Goal: Transaction & Acquisition: Download file/media

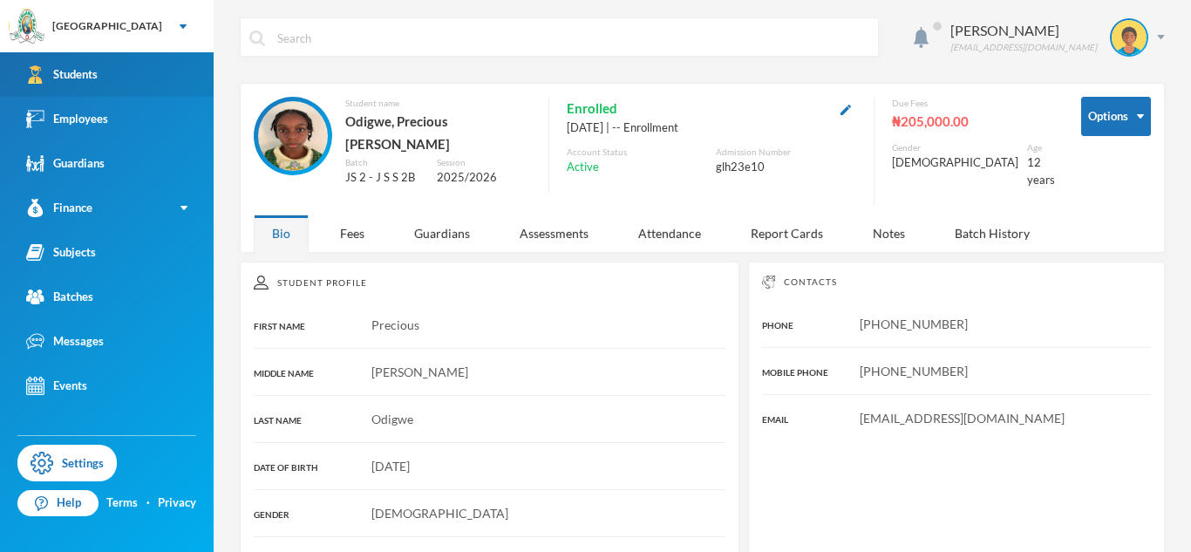
click at [68, 91] on link "Students" at bounding box center [107, 74] width 214 height 44
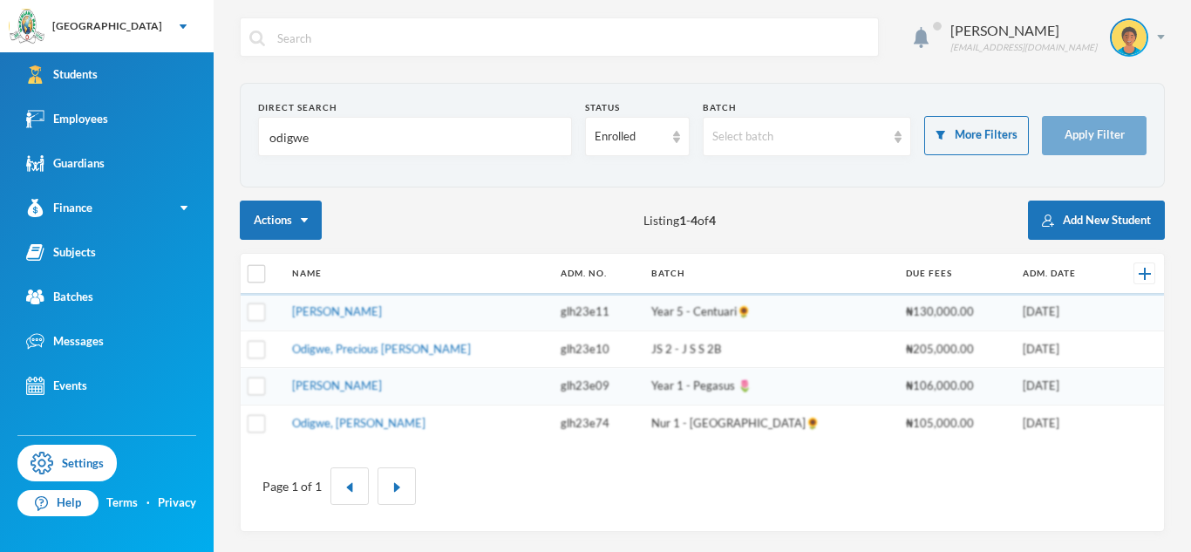
click at [285, 135] on input "odigwe" at bounding box center [415, 137] width 295 height 39
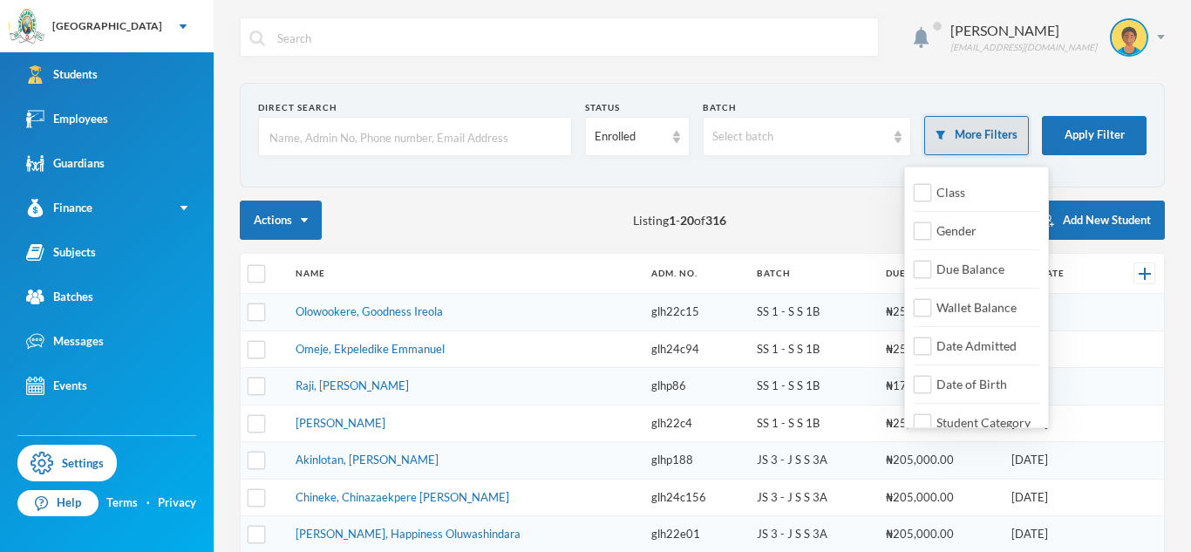
click at [990, 147] on button "More Filters" at bounding box center [976, 135] width 105 height 39
click at [967, 348] on span "Date Admitted" at bounding box center [976, 345] width 94 height 15
click at [932, 348] on input "Date Admitted" at bounding box center [922, 346] width 18 height 18
checkbox input "true"
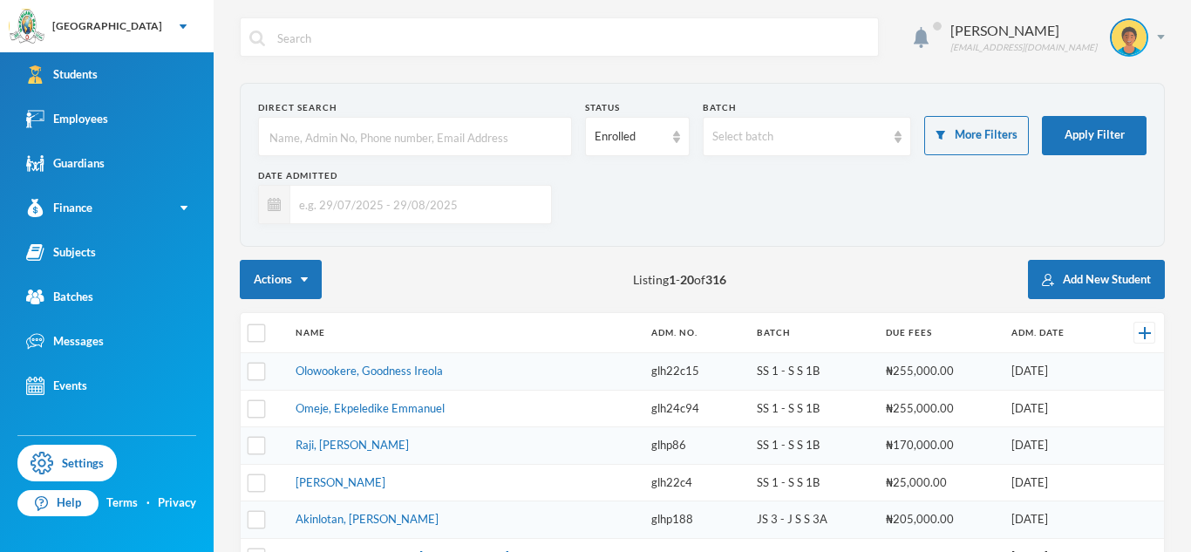
click at [469, 211] on input "text" at bounding box center [416, 204] width 252 height 39
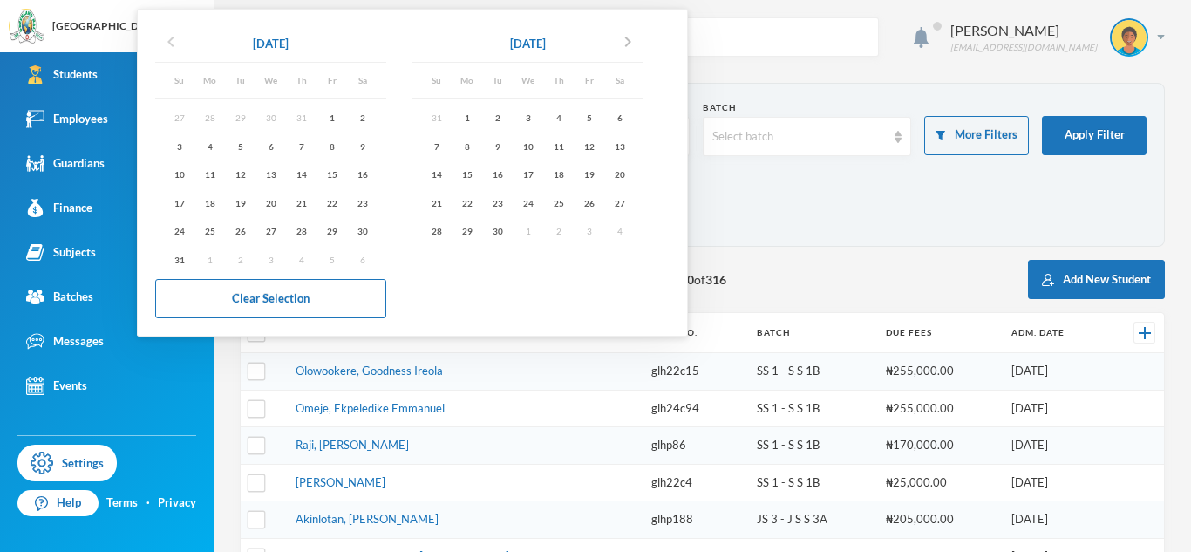
click at [175, 44] on icon "chevron_left" at bounding box center [170, 41] width 21 height 21
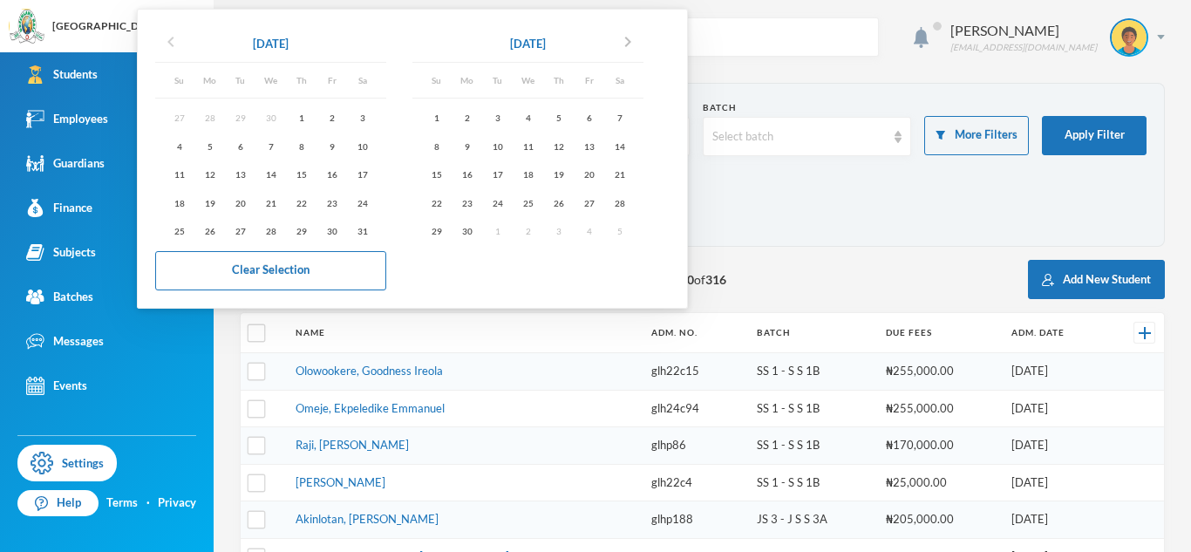
click at [175, 44] on icon "chevron_left" at bounding box center [170, 41] width 21 height 21
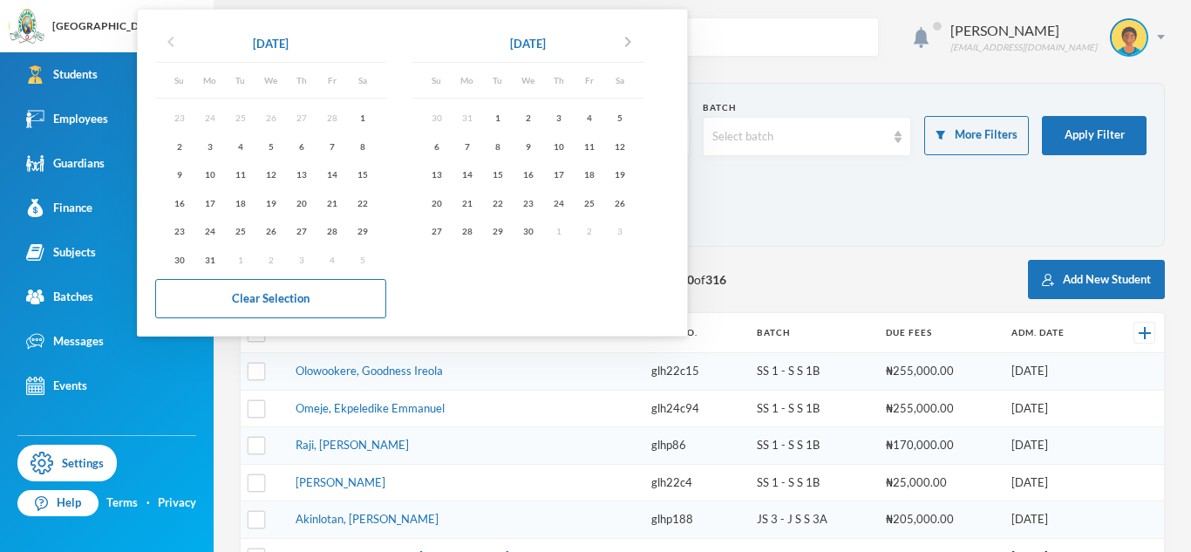
click at [175, 44] on icon "chevron_left" at bounding box center [170, 41] width 21 height 21
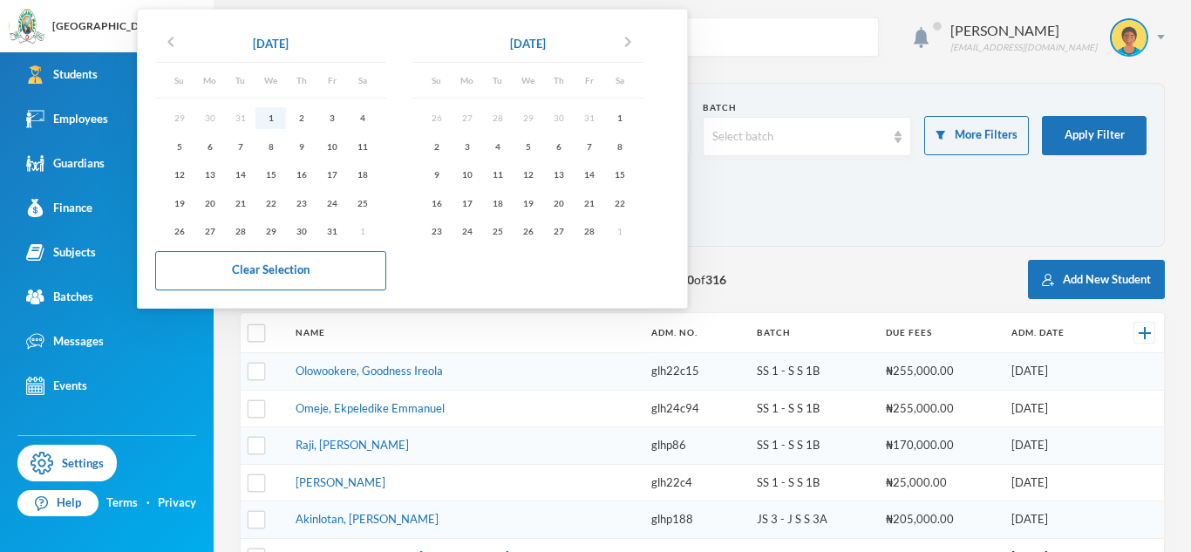
click at [276, 124] on div "1" at bounding box center [270, 118] width 31 height 22
click at [635, 39] on icon "chevron_right" at bounding box center [627, 41] width 21 height 21
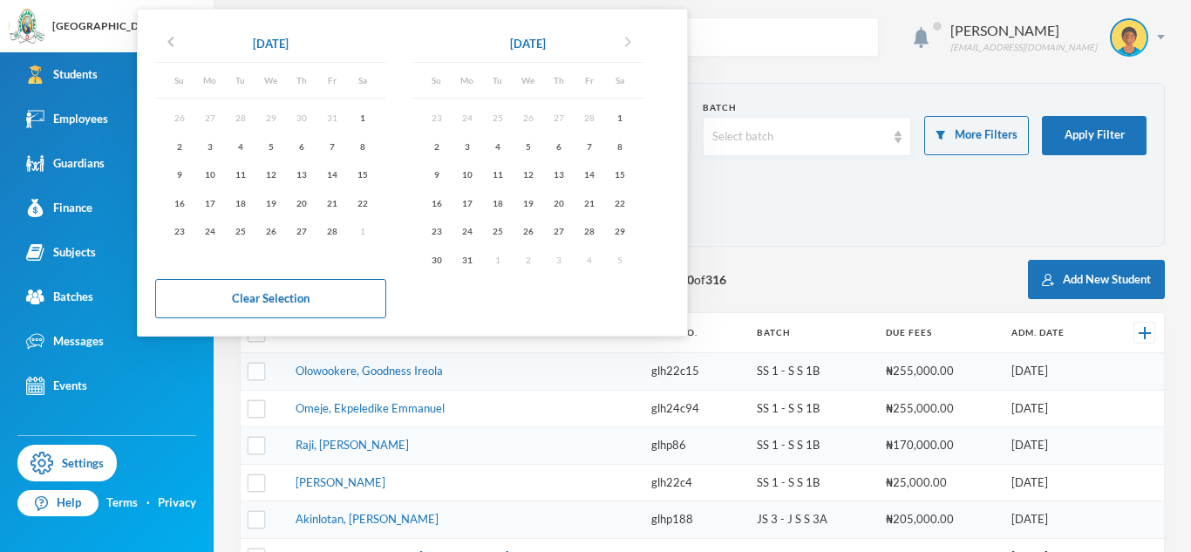
click at [635, 39] on icon "chevron_right" at bounding box center [627, 41] width 21 height 21
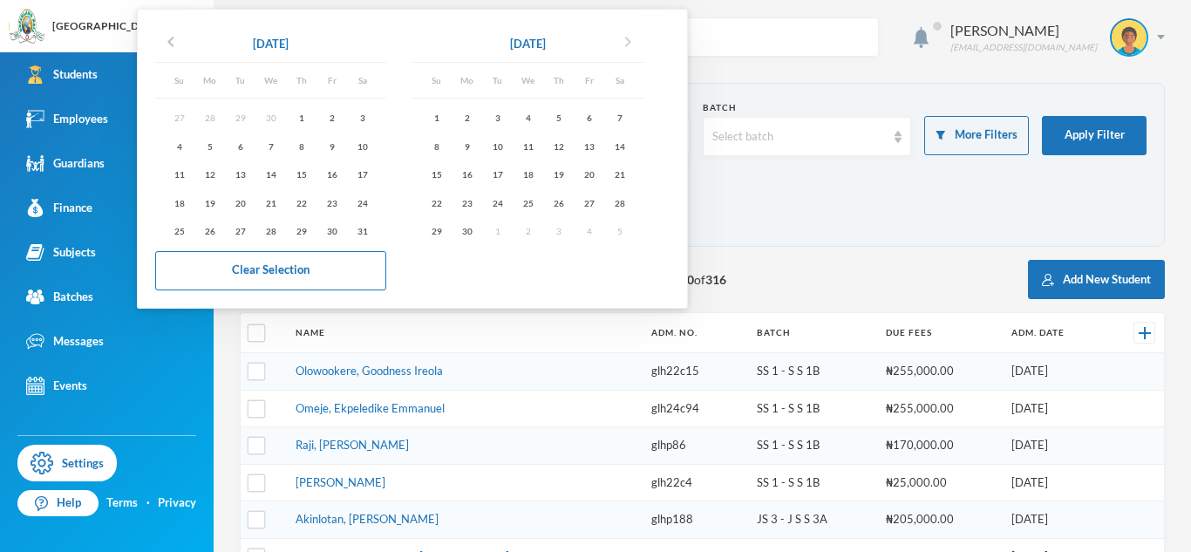
click at [635, 39] on icon "chevron_right" at bounding box center [627, 41] width 21 height 21
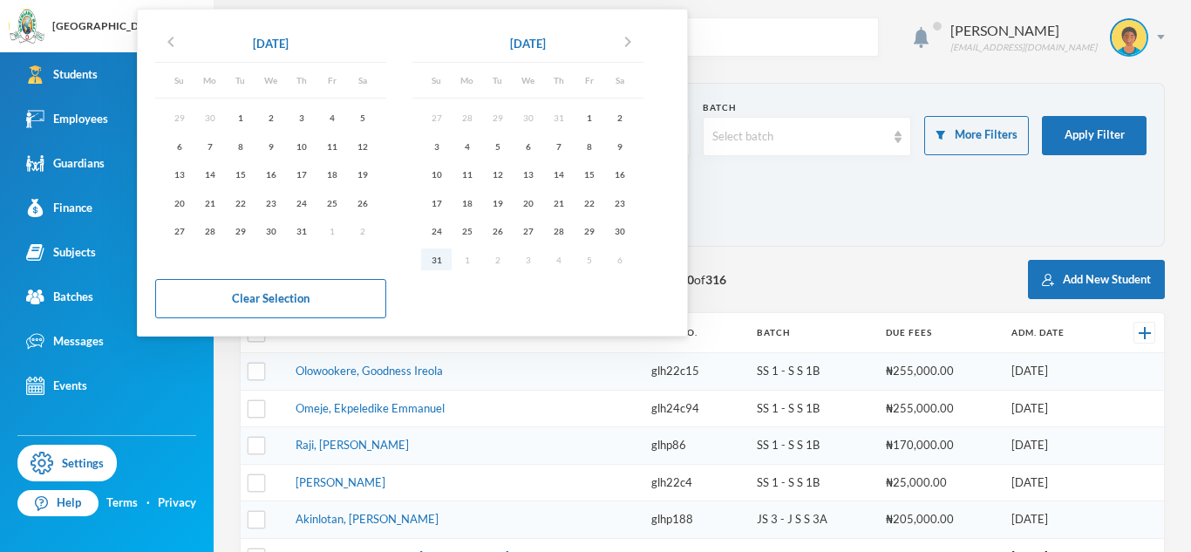
click at [444, 257] on div "31" at bounding box center [436, 259] width 31 height 22
type input "[DATE] - [DATE]"
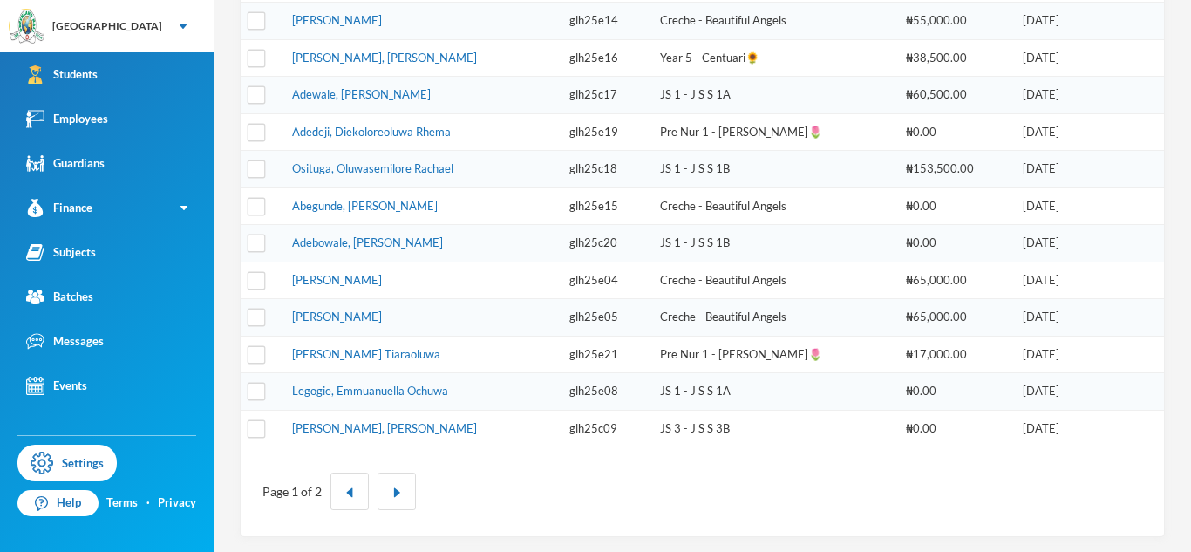
scroll to position [649, 0]
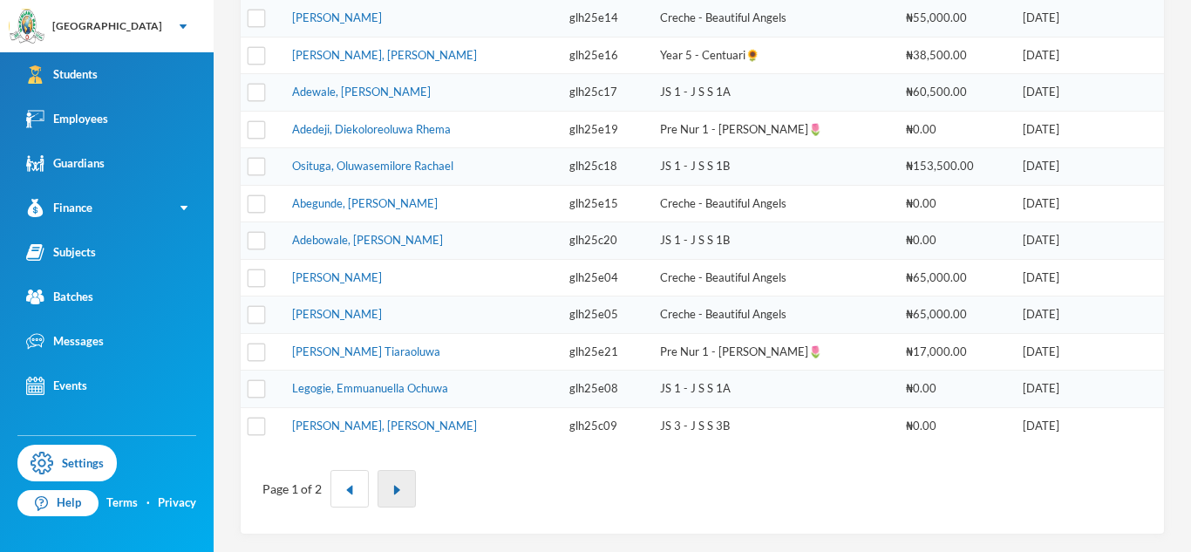
click at [393, 499] on button "button" at bounding box center [396, 488] width 38 height 37
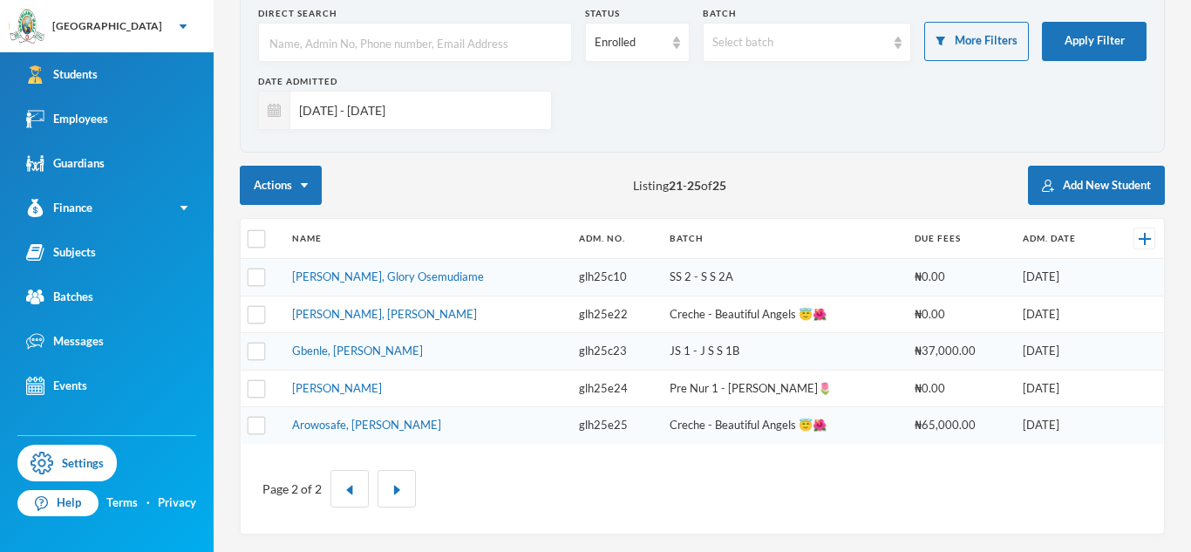
scroll to position [94, 0]
click at [358, 476] on button "button" at bounding box center [349, 488] width 38 height 37
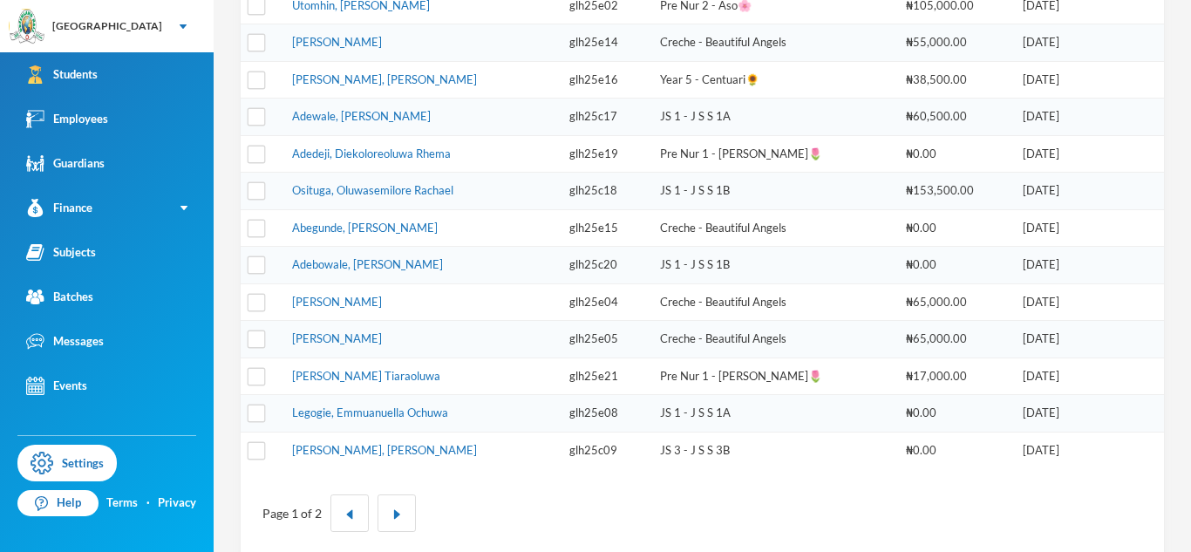
scroll to position [649, 0]
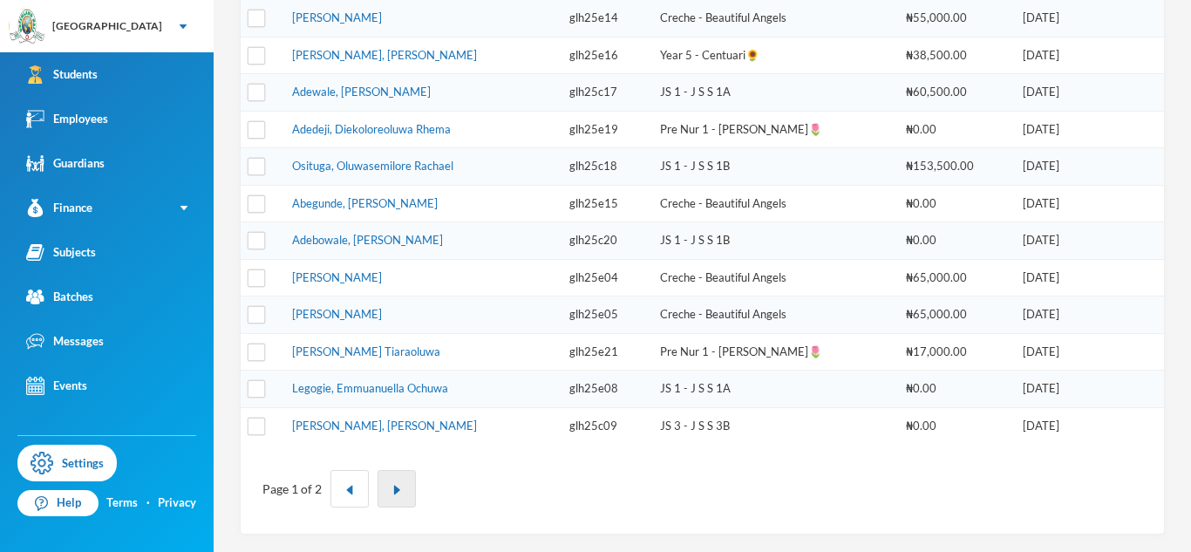
click at [403, 499] on button "button" at bounding box center [396, 488] width 38 height 37
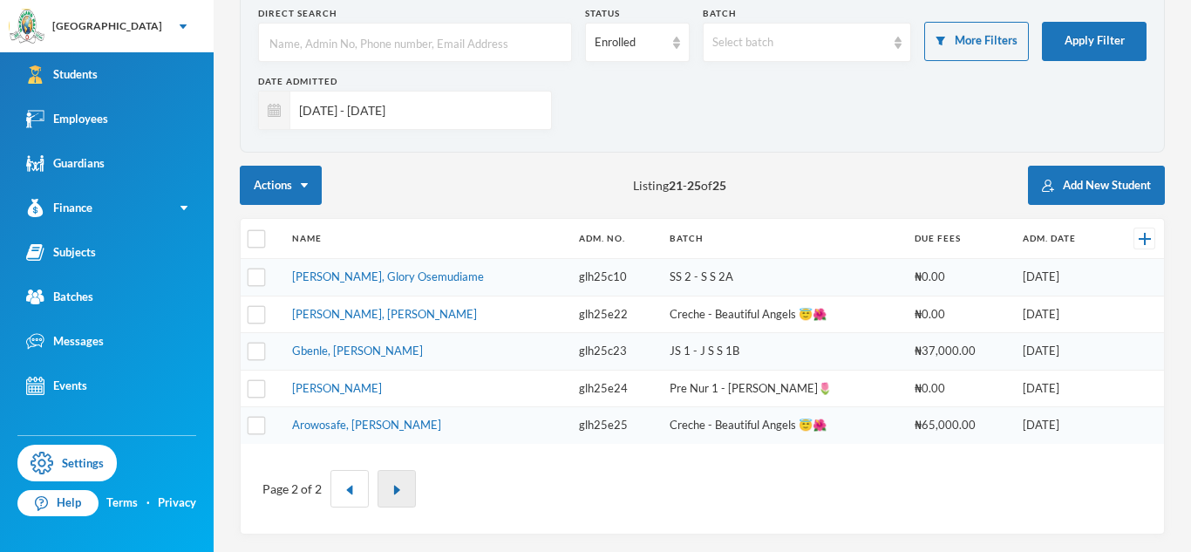
scroll to position [94, 0]
click at [465, 114] on input "[DATE] - [DATE]" at bounding box center [416, 110] width 252 height 39
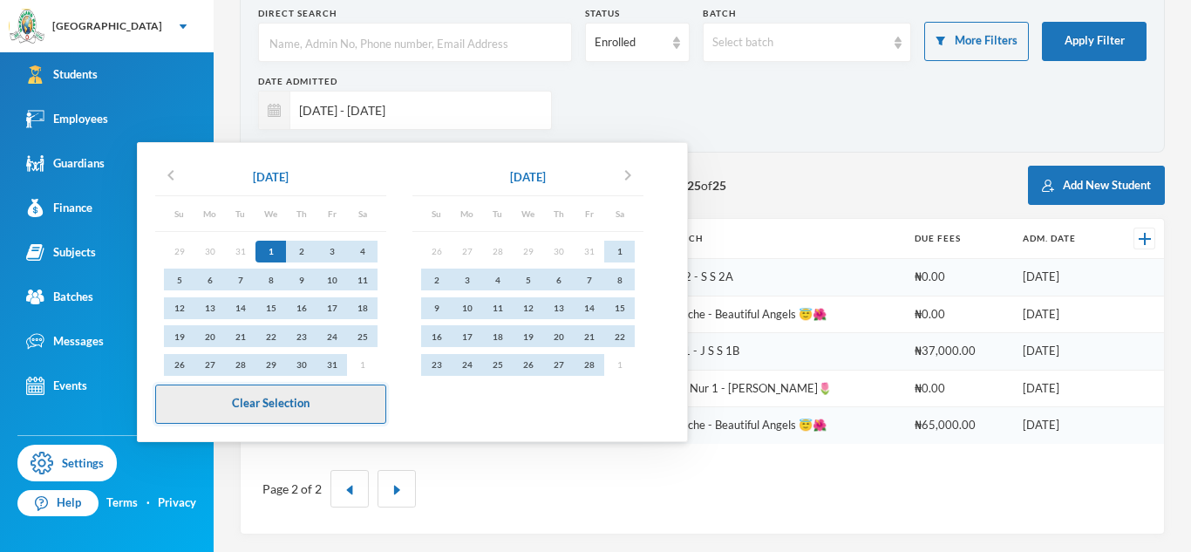
click at [356, 386] on button "Clear Selection" at bounding box center [270, 403] width 231 height 39
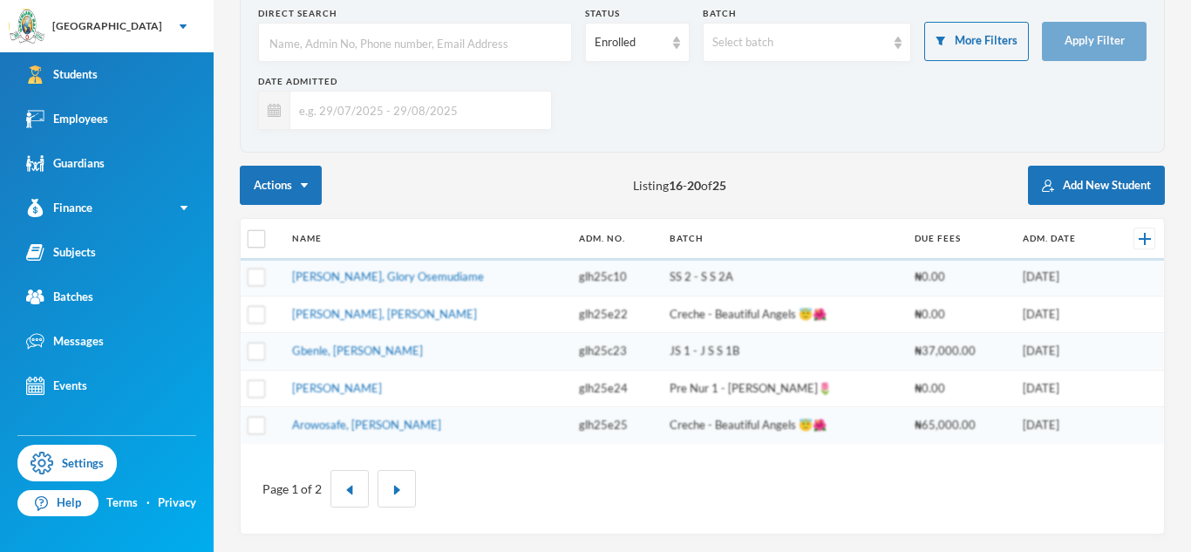
click at [393, 44] on input "text" at bounding box center [415, 43] width 295 height 39
type input "Akinlotan"
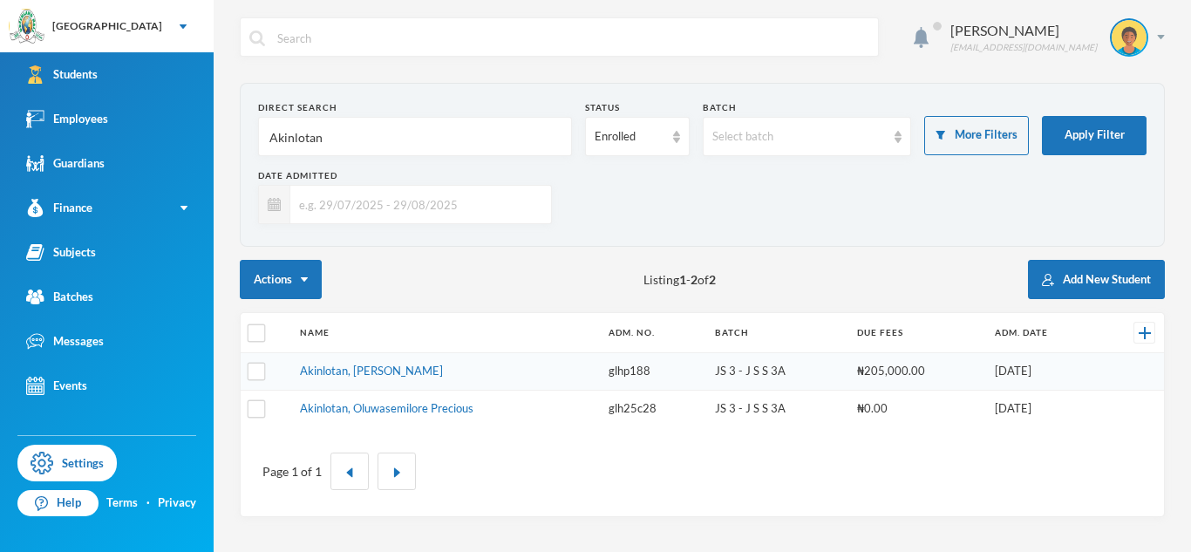
scroll to position [0, 0]
click at [418, 407] on link "Akinlotan, Oluwasemilore Precious" at bounding box center [386, 408] width 173 height 14
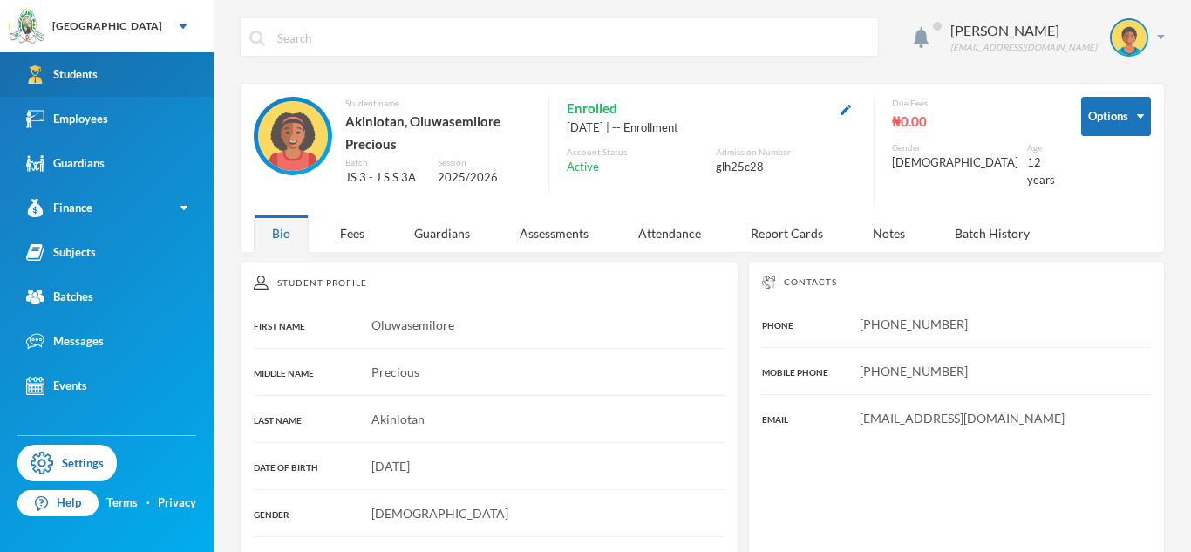
click at [194, 83] on link "Students" at bounding box center [107, 74] width 214 height 44
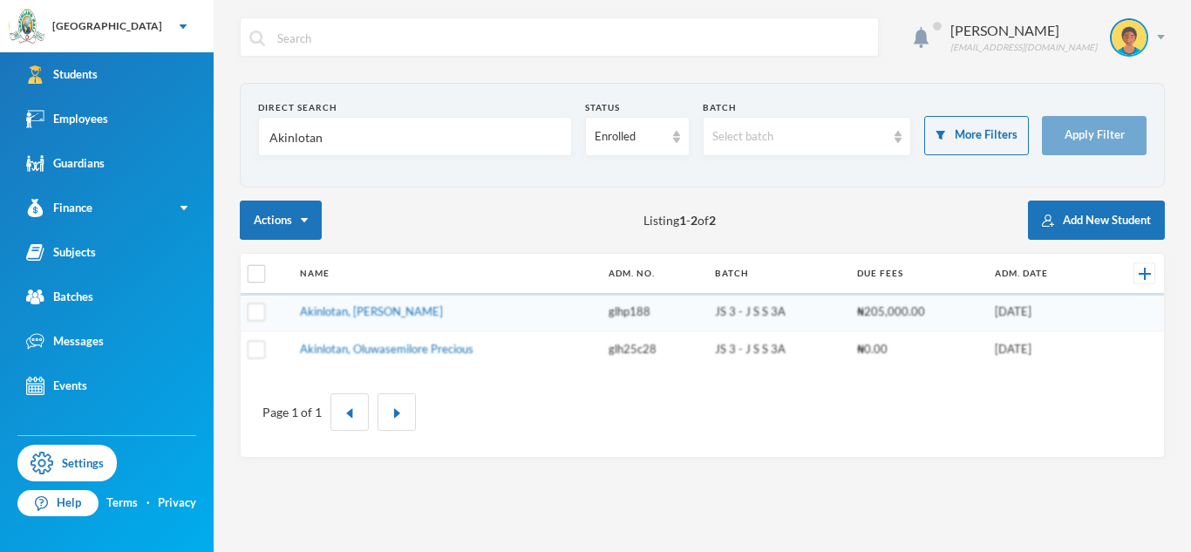
click at [287, 137] on input "Akinlotan" at bounding box center [415, 137] width 295 height 39
type input "#"
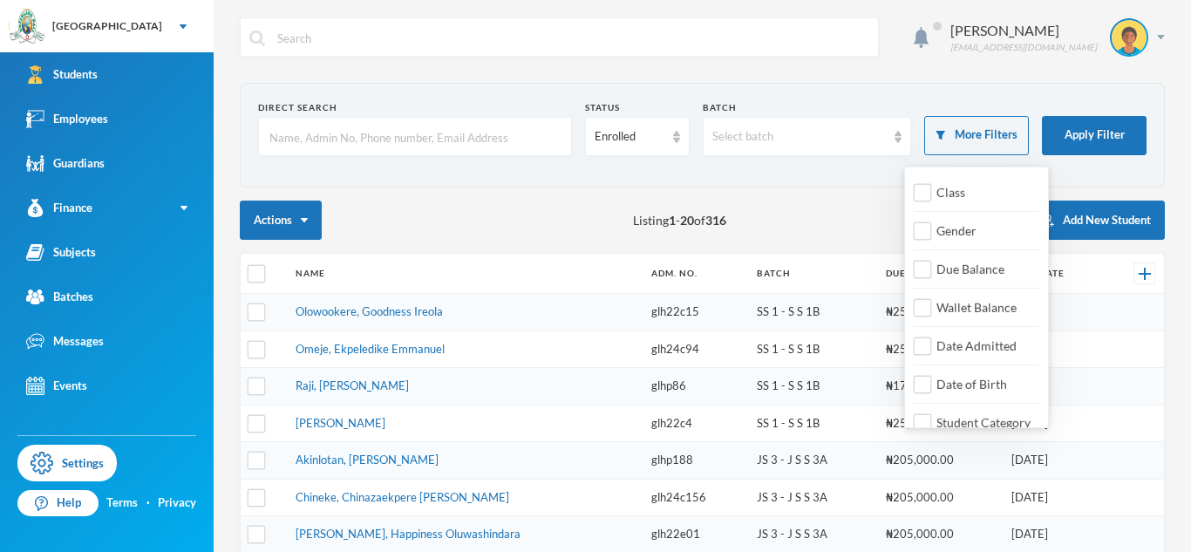
checkbox input "false"
click at [932, 352] on span "Date Admitted" at bounding box center [976, 345] width 94 height 15
click at [932, 352] on input "Date Admitted" at bounding box center [922, 346] width 18 height 18
checkbox input "true"
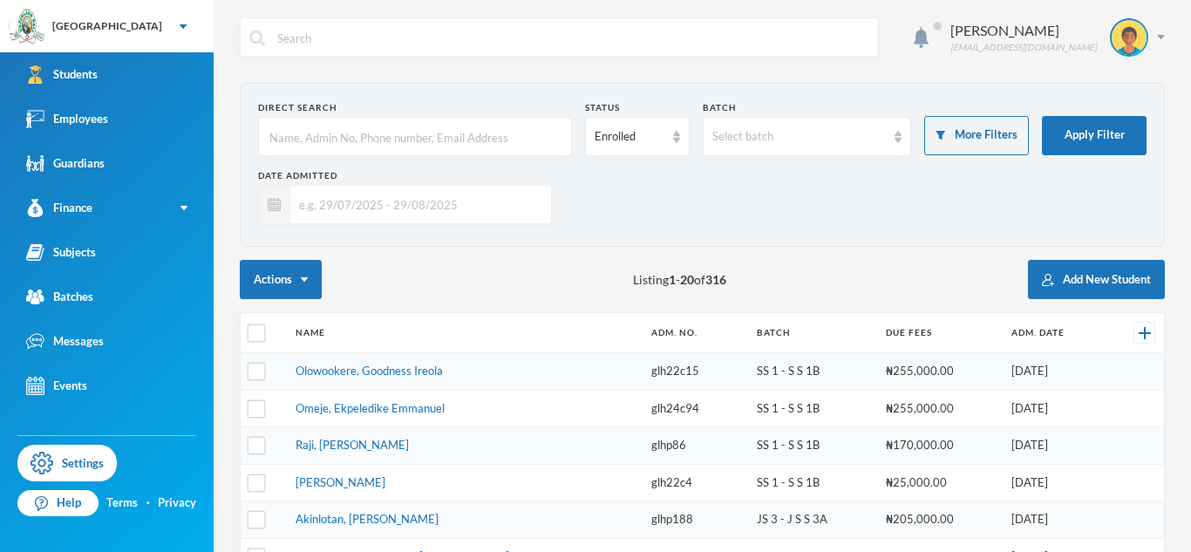
click at [401, 200] on input "text" at bounding box center [416, 204] width 252 height 39
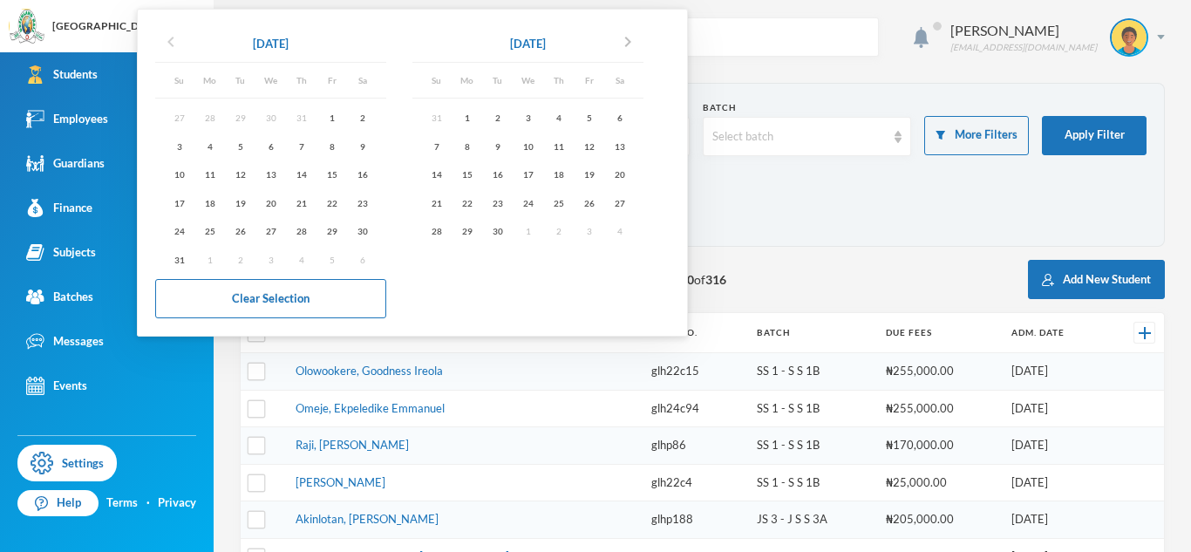
click at [169, 39] on icon "chevron_left" at bounding box center [170, 41] width 21 height 21
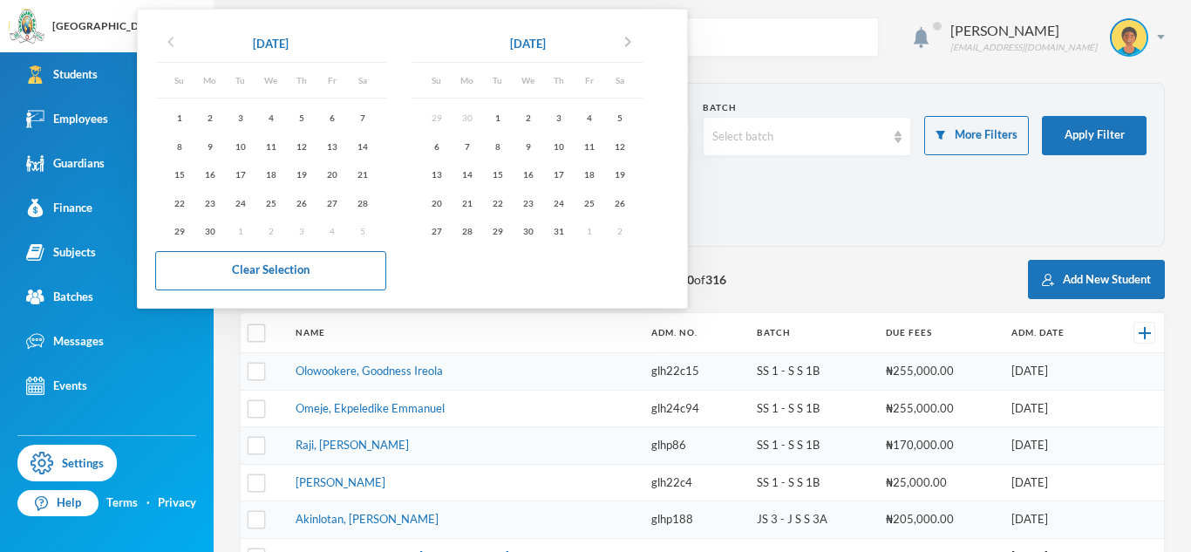
click at [169, 39] on icon "chevron_left" at bounding box center [170, 41] width 21 height 21
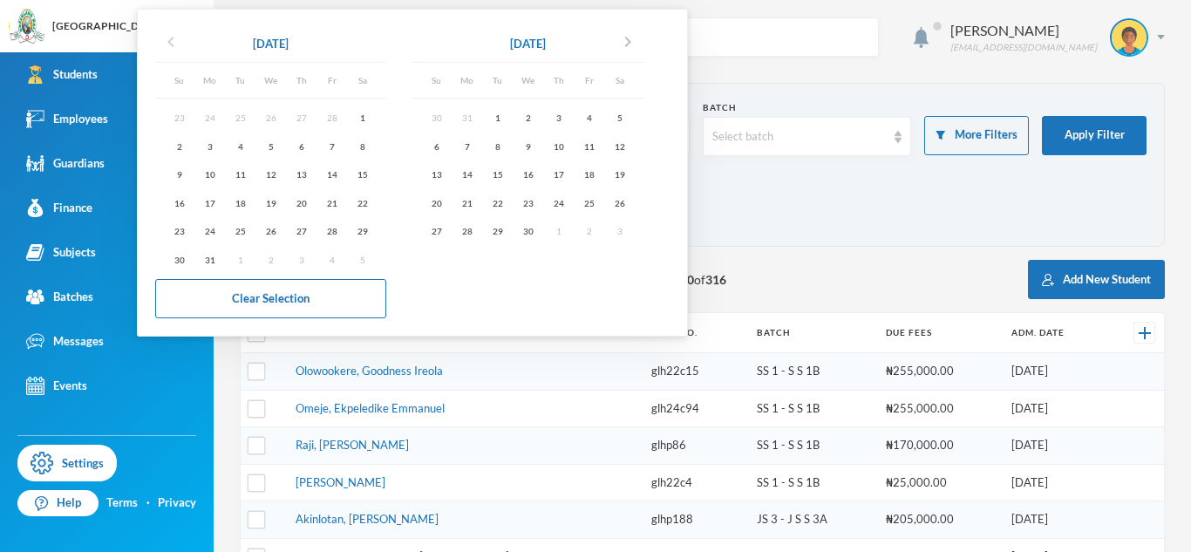
click at [169, 39] on icon "chevron_left" at bounding box center [170, 41] width 21 height 21
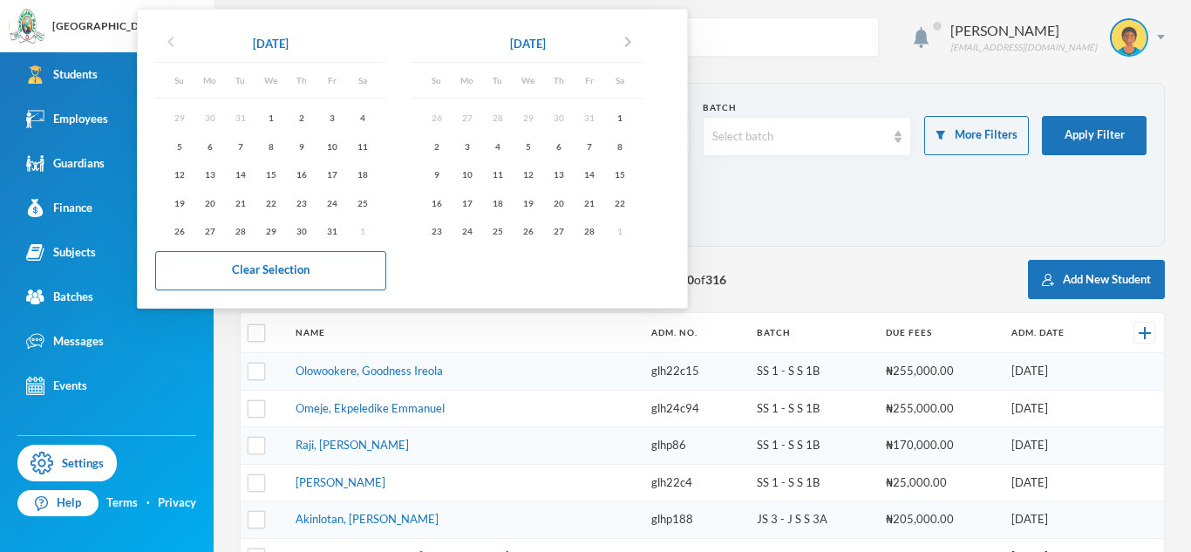
click at [169, 39] on icon "chevron_left" at bounding box center [170, 41] width 21 height 21
click at [630, 38] on icon "chevron_right" at bounding box center [627, 41] width 21 height 21
click at [273, 116] on div "1" at bounding box center [270, 118] width 31 height 22
click at [638, 42] on icon "chevron_right" at bounding box center [627, 41] width 21 height 21
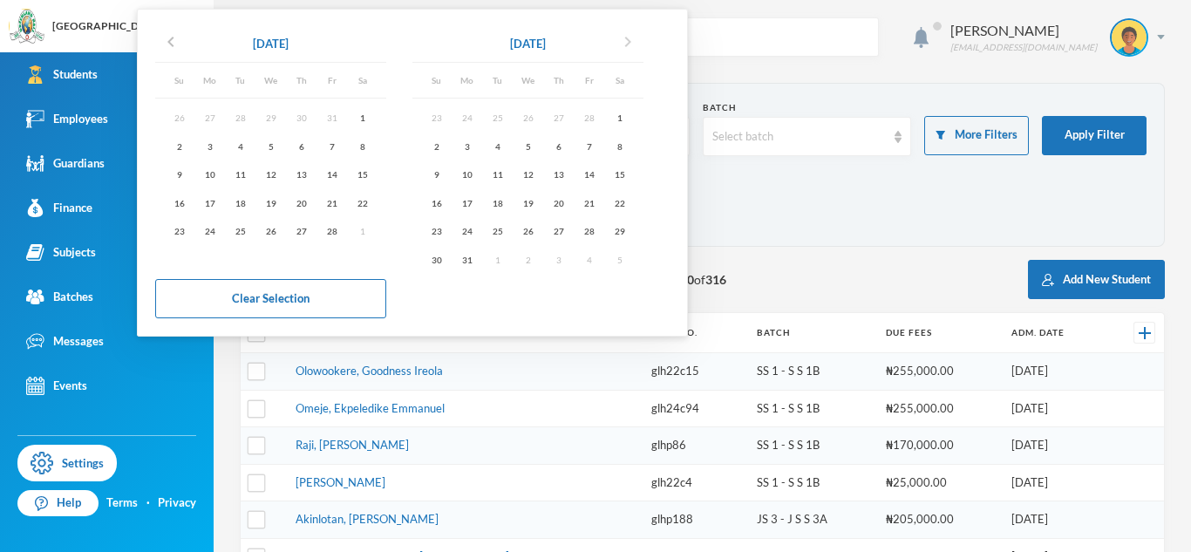
click at [638, 42] on icon "chevron_right" at bounding box center [627, 41] width 21 height 21
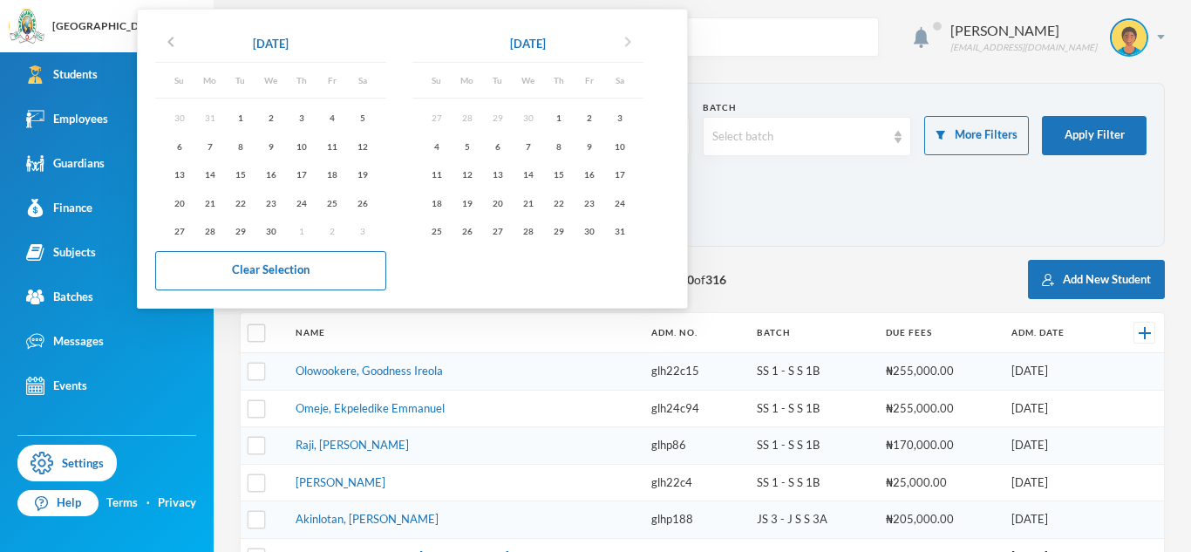
click at [638, 42] on icon "chevron_right" at bounding box center [627, 41] width 21 height 21
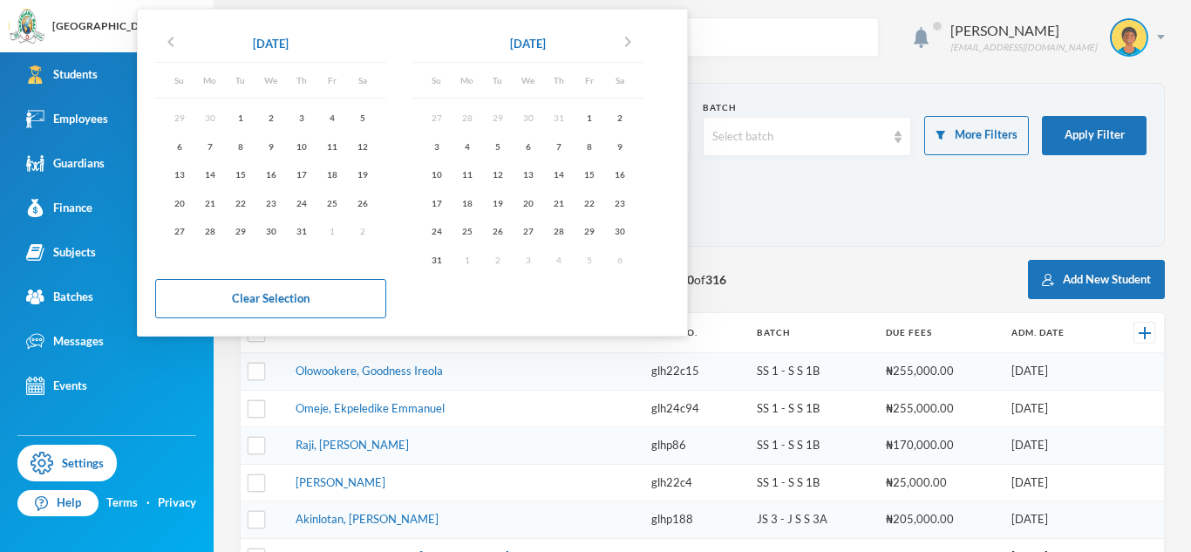
click at [462, 291] on div "chevron_left [DATE] Su Mo Tu We Th Fr Sa 29 30 1 2 3 4 5 6 7 8 9 10 11 12 13 14…" at bounding box center [399, 172] width 488 height 291
click at [447, 268] on div "31" at bounding box center [436, 259] width 31 height 22
type input "[DATE] - [DATE]"
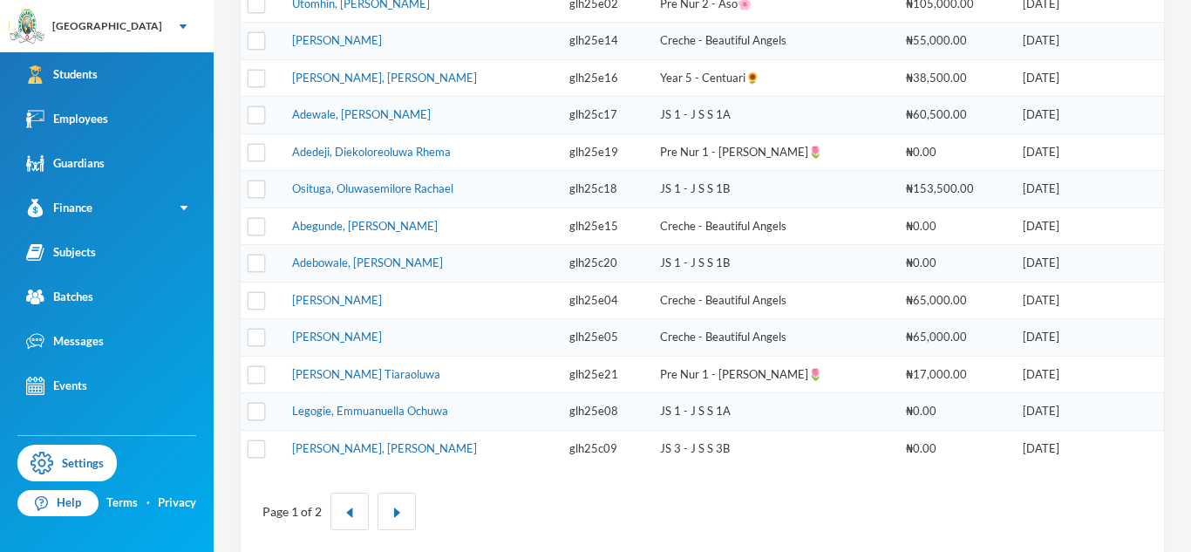
scroll to position [631, 0]
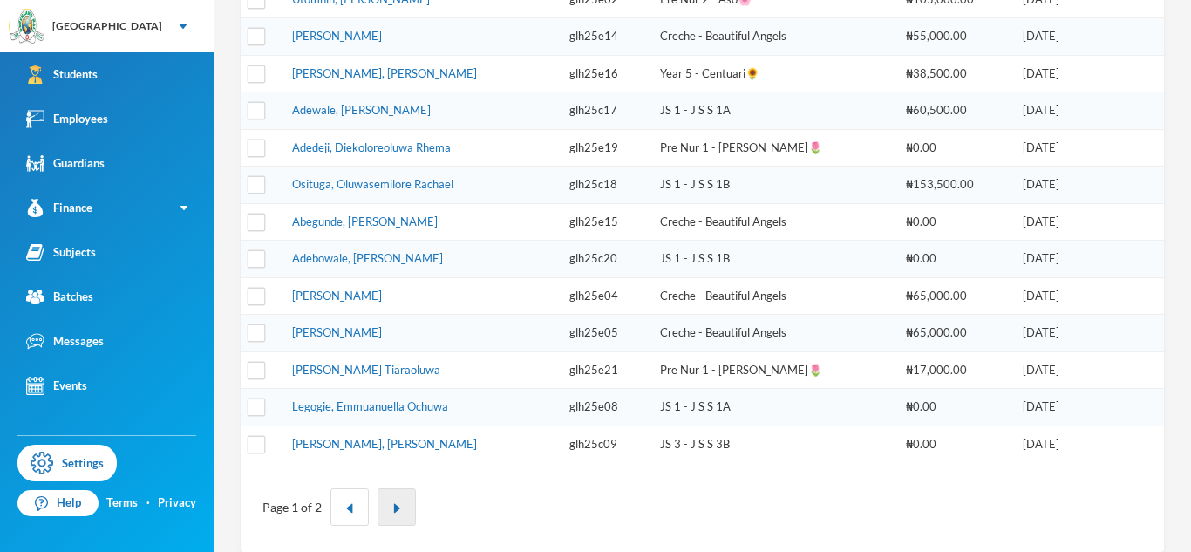
click at [397, 521] on button "button" at bounding box center [396, 506] width 38 height 37
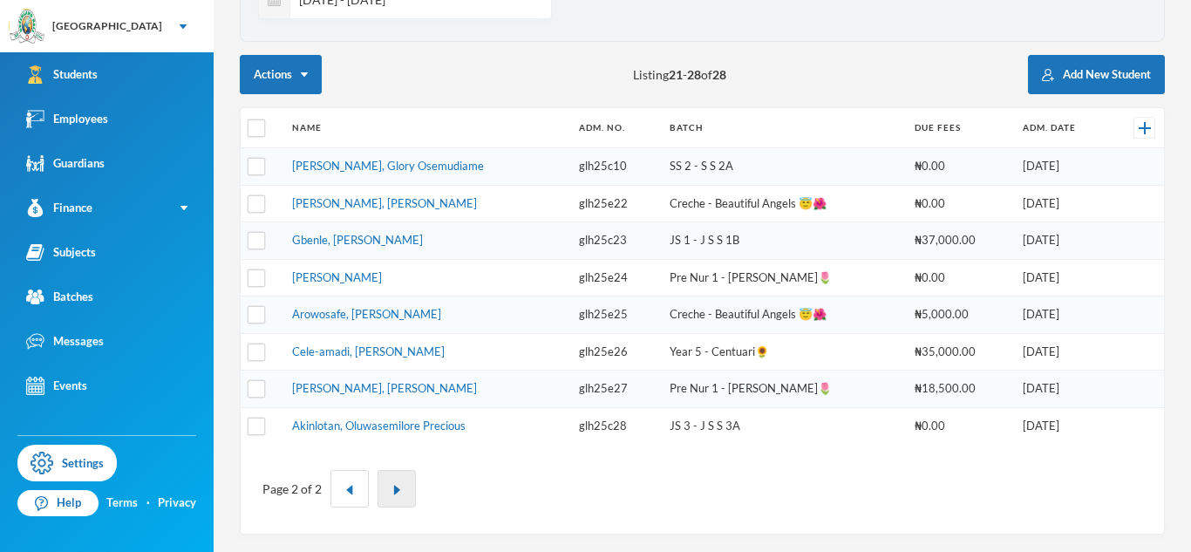
scroll to position [205, 0]
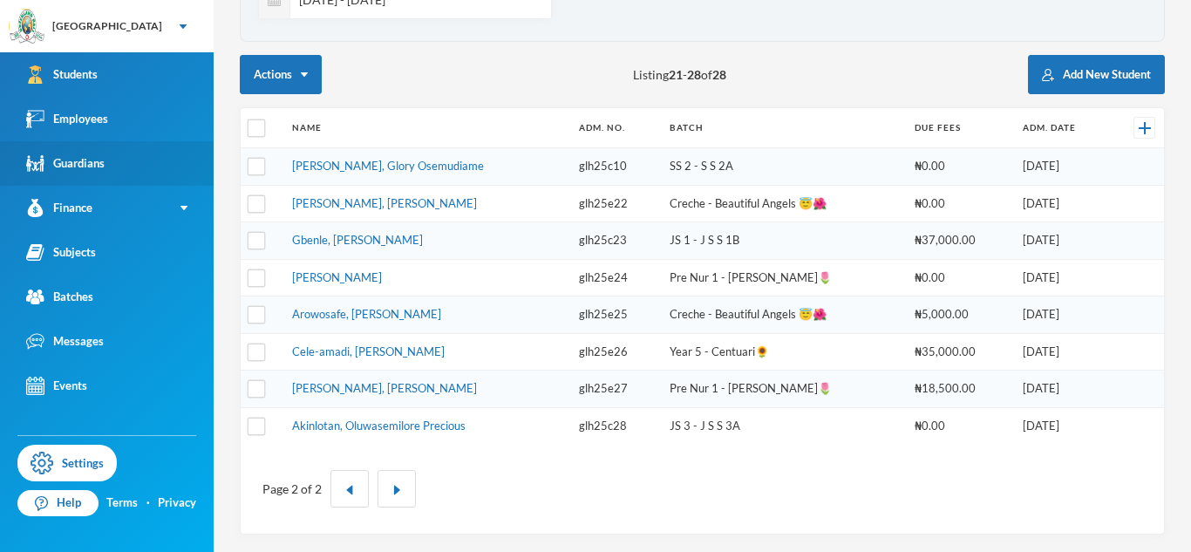
click at [139, 156] on link "Guardians" at bounding box center [107, 163] width 214 height 44
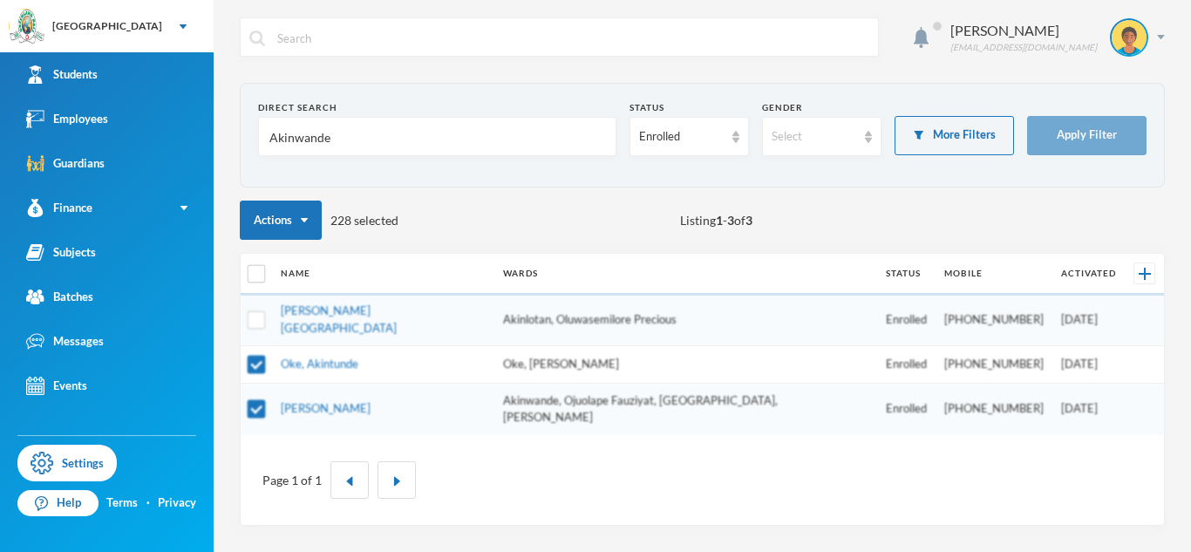
click at [295, 135] on input "Akinwande" at bounding box center [437, 137] width 339 height 39
click at [257, 277] on input "checkbox" at bounding box center [257, 274] width 18 height 18
checkbox input "true"
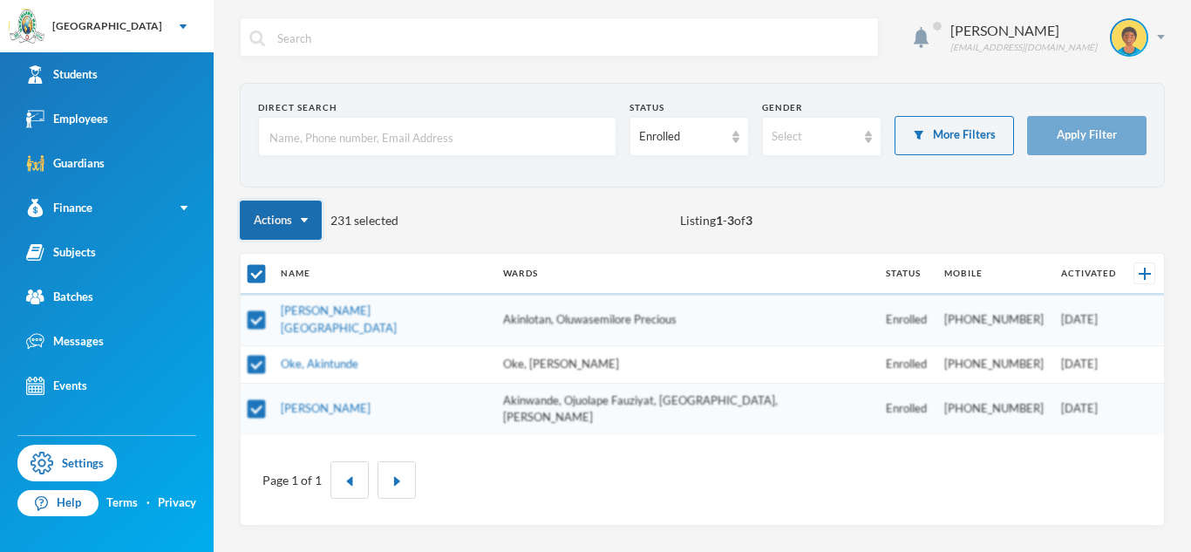
click at [286, 231] on button "Actions" at bounding box center [281, 219] width 82 height 39
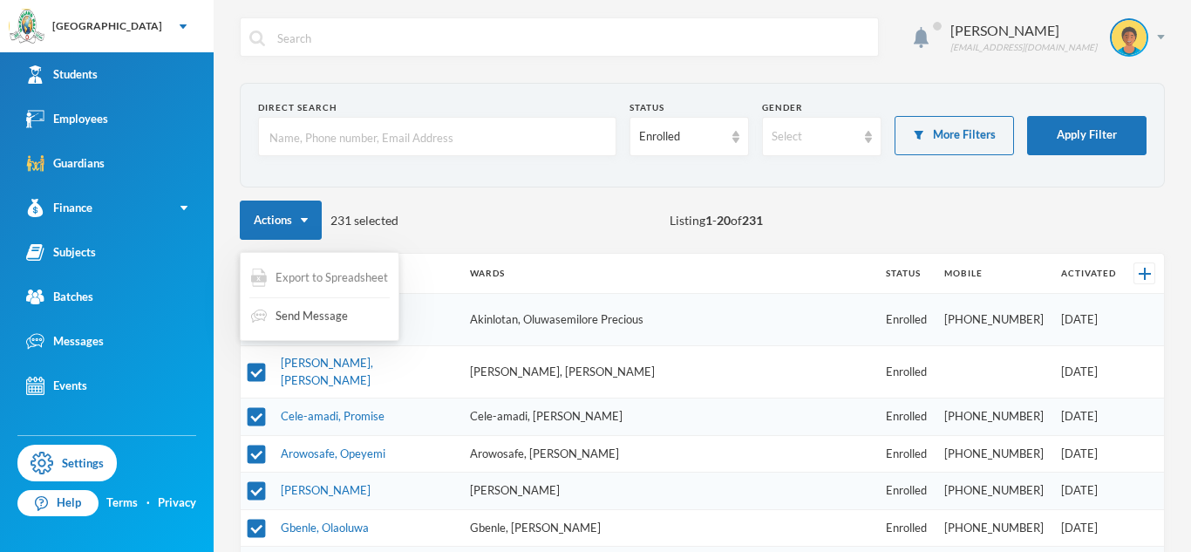
click at [317, 278] on span "Export to Spreadsheet" at bounding box center [331, 277] width 112 height 17
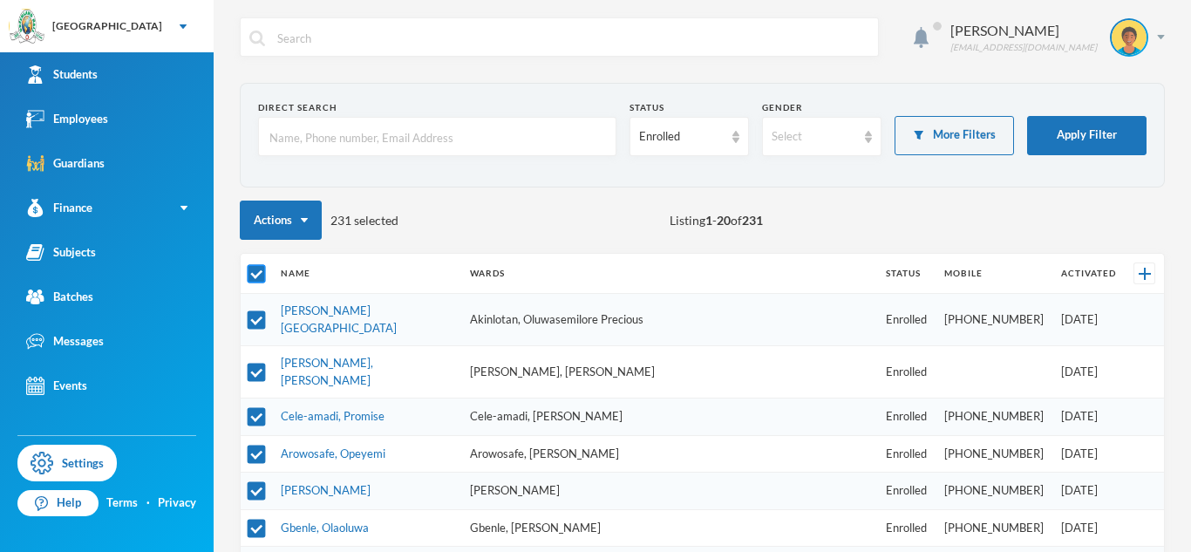
click at [254, 276] on input "checkbox" at bounding box center [257, 274] width 18 height 18
checkbox input "false"
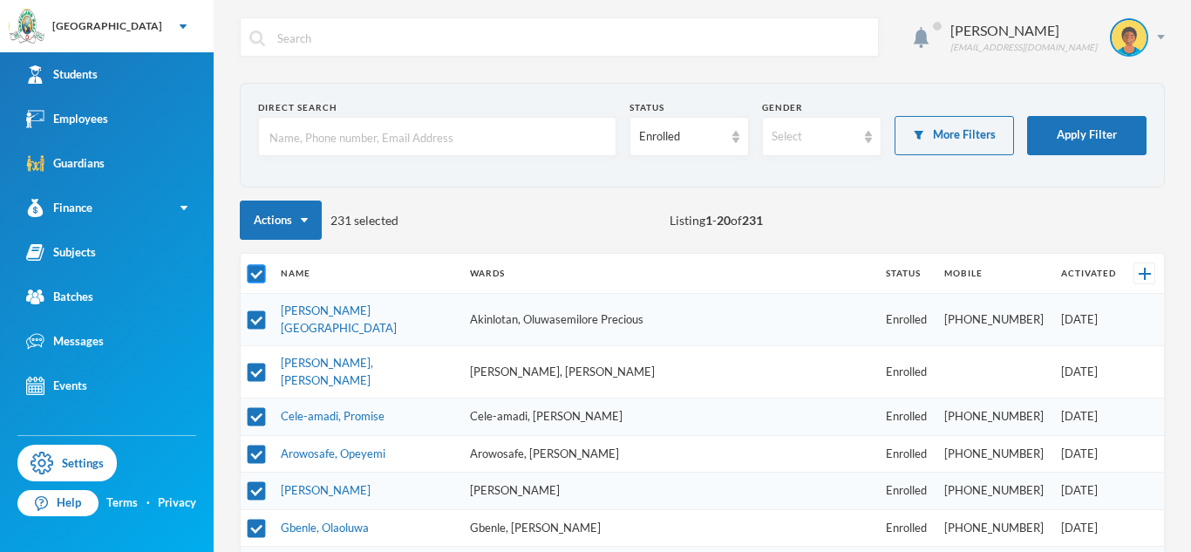
checkbox input "false"
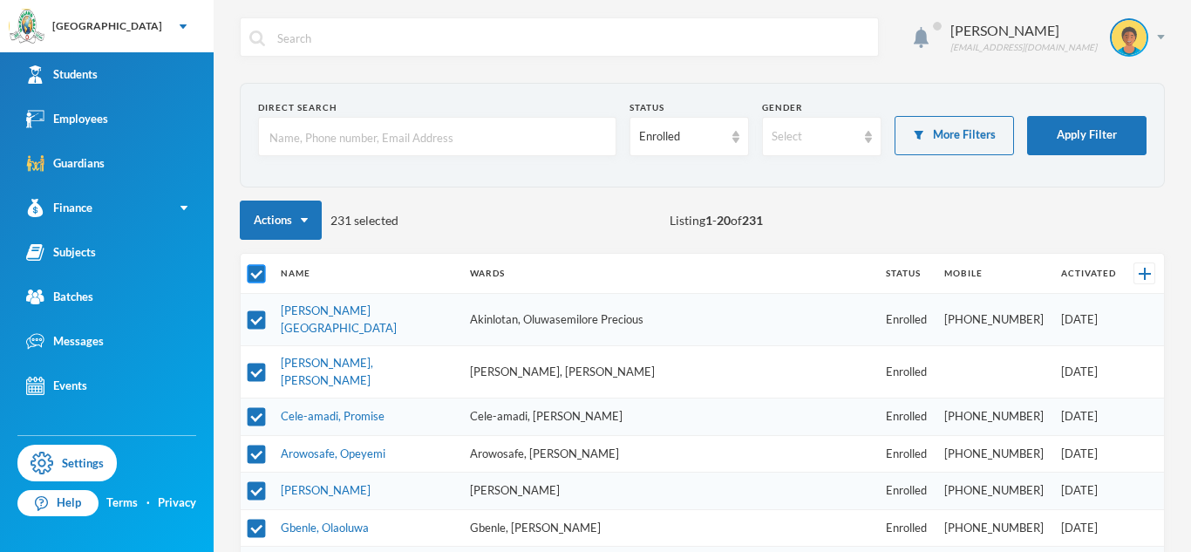
checkbox input "false"
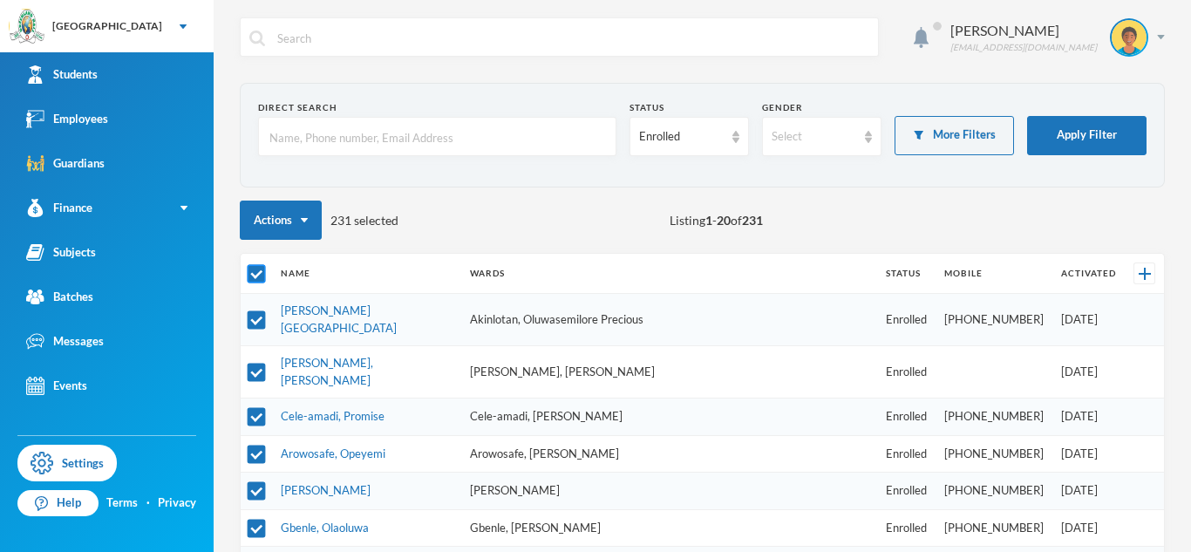
checkbox input "false"
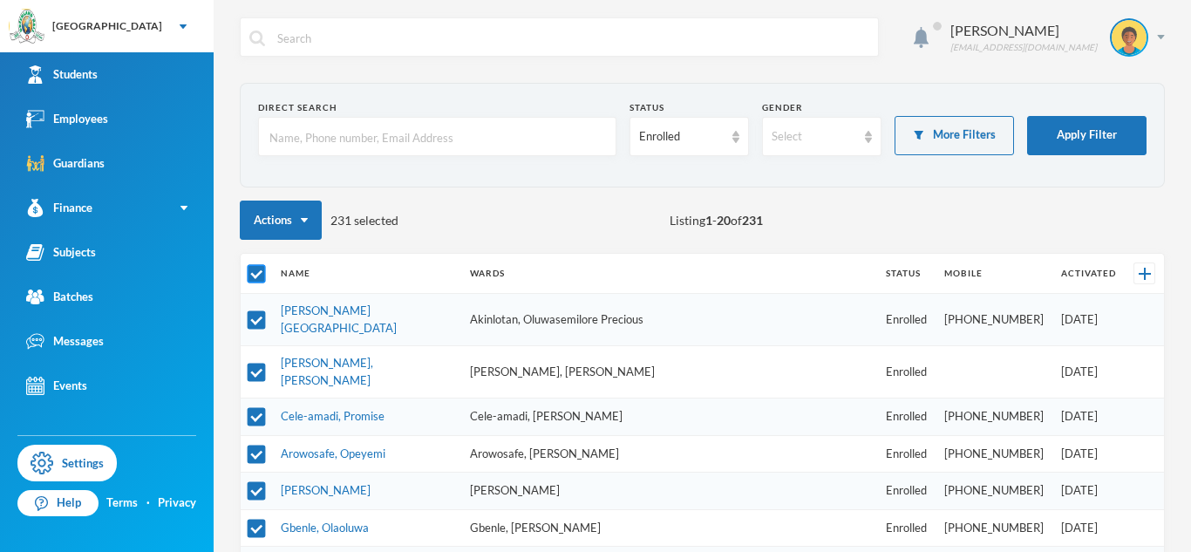
checkbox input "false"
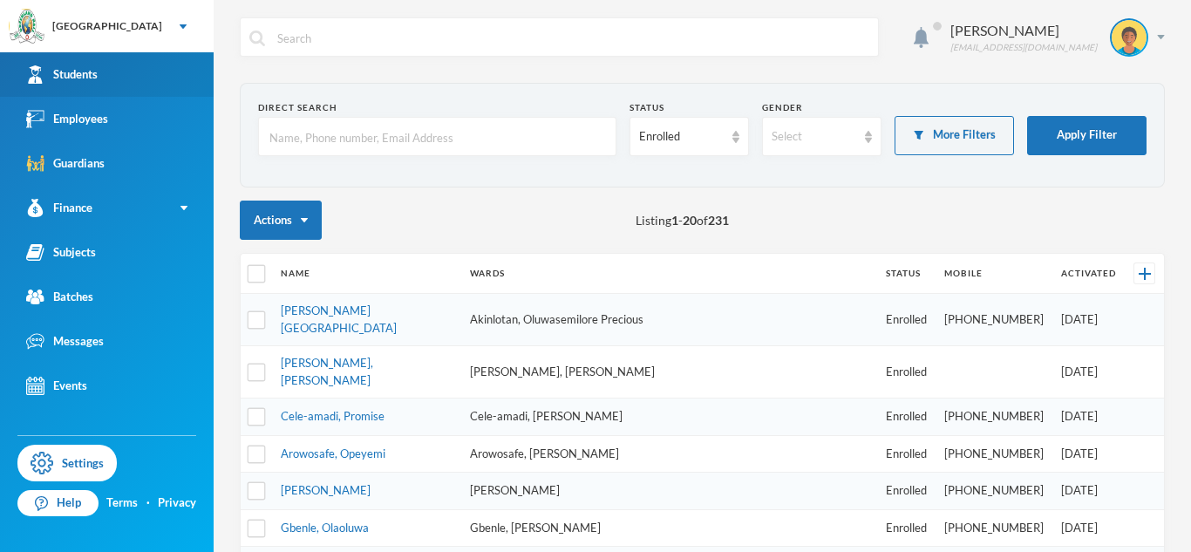
click at [132, 70] on link "Students" at bounding box center [107, 74] width 214 height 44
